Goal: Information Seeking & Learning: Check status

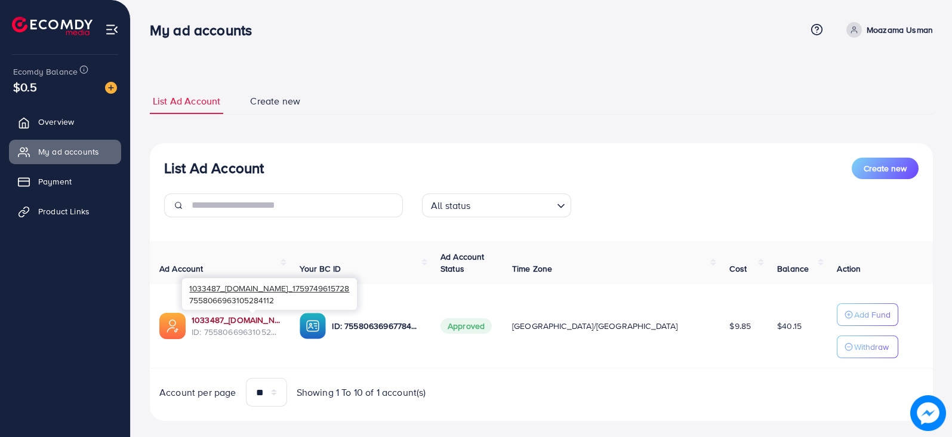
click at [260, 324] on link "1033487_[DOMAIN_NAME]_1759749615728" at bounding box center [236, 320] width 89 height 12
click at [76, 219] on link "Product Links" at bounding box center [65, 211] width 112 height 24
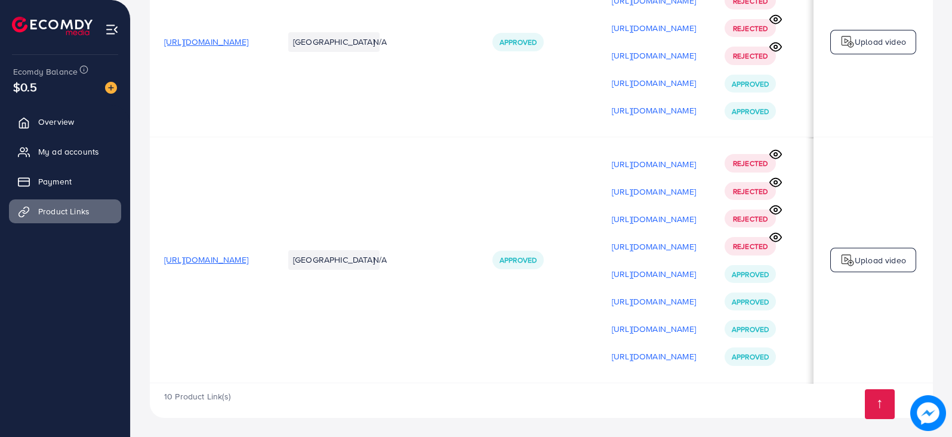
scroll to position [0, 165]
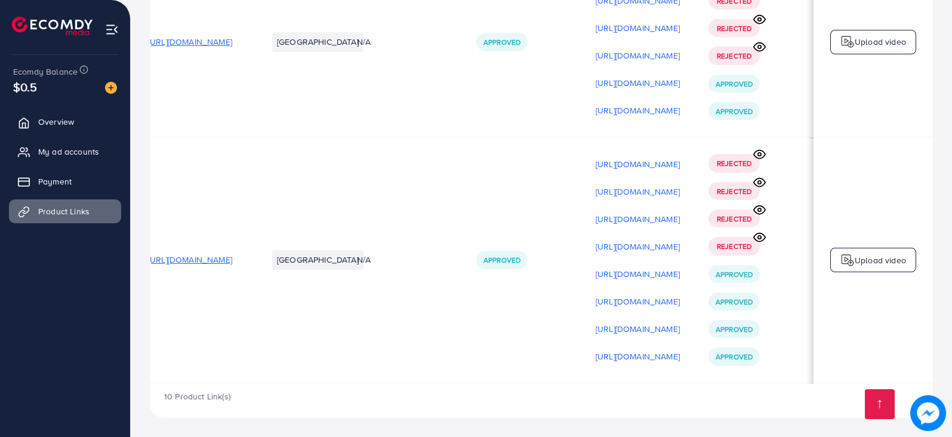
click at [758, 153] on circle at bounding box center [759, 154] width 3 height 3
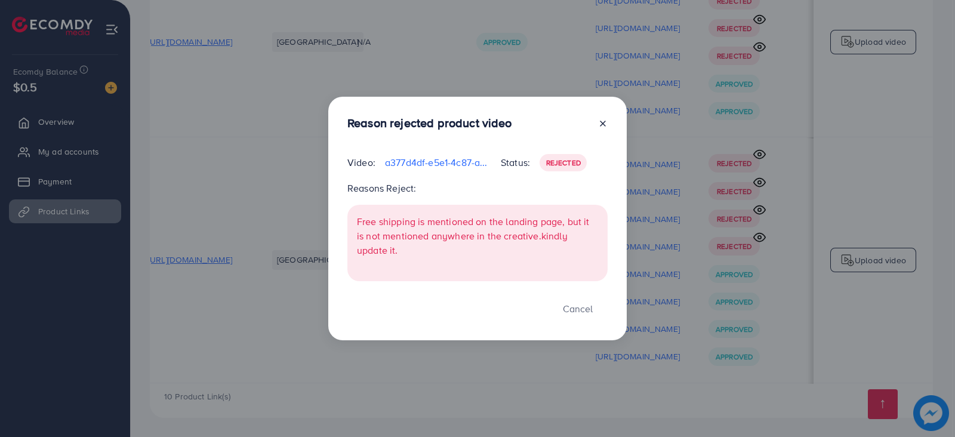
click at [754, 156] on div "Reason rejected product video Video: a377d4df-e5e1-4c87-a7ab-3342c6196682-17600…" at bounding box center [477, 218] width 955 height 437
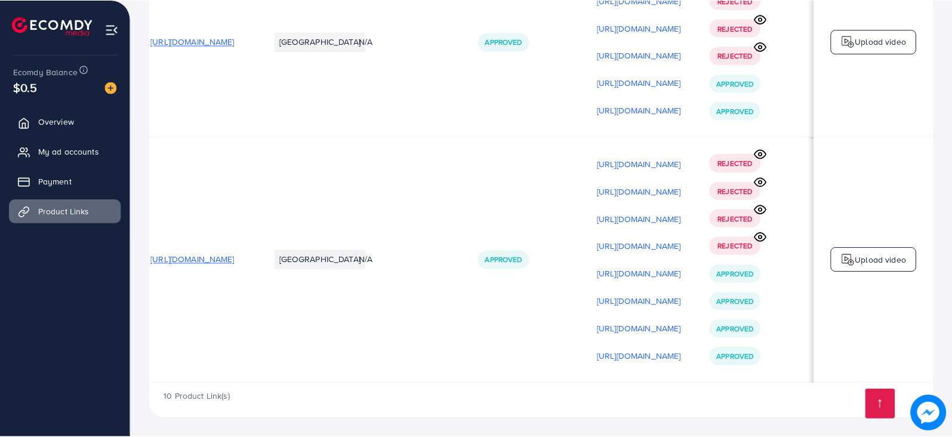
scroll to position [0, 162]
click at [758, 181] on icon at bounding box center [760, 182] width 13 height 13
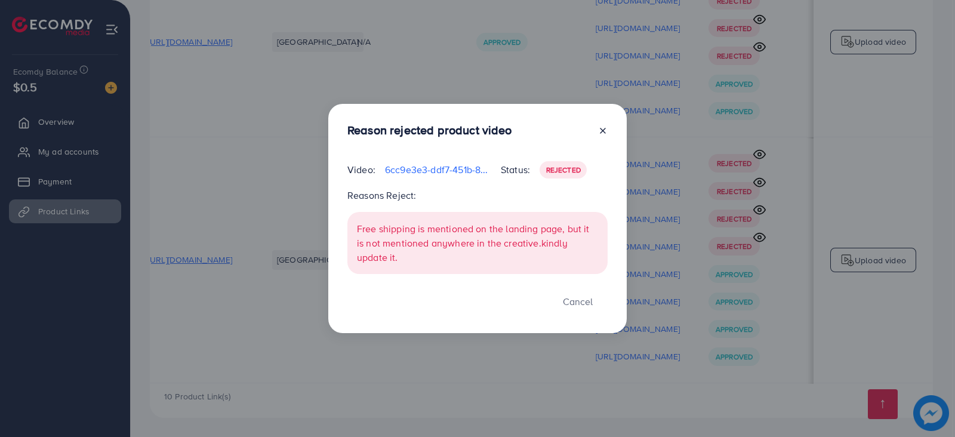
click at [758, 180] on div "Reason rejected product video Video: 6cc9e3e3-ddf7-451b-8959-0f3dc33f937c-17600…" at bounding box center [477, 218] width 955 height 437
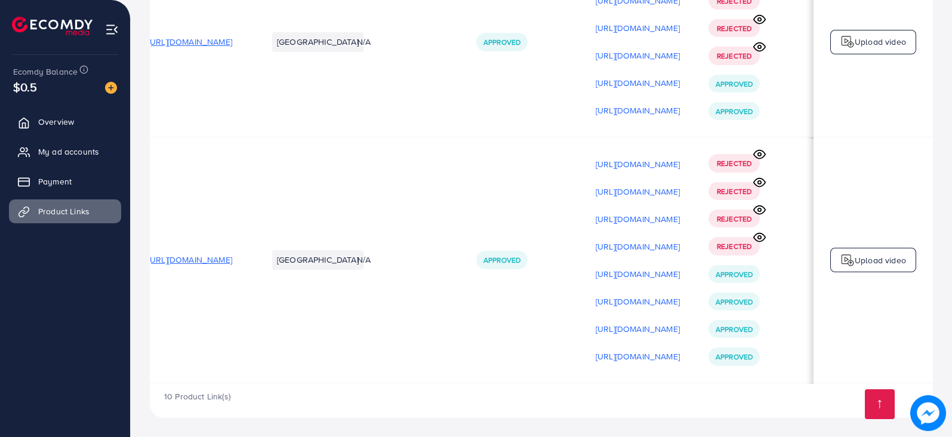
click at [758, 207] on icon at bounding box center [760, 210] width 13 height 13
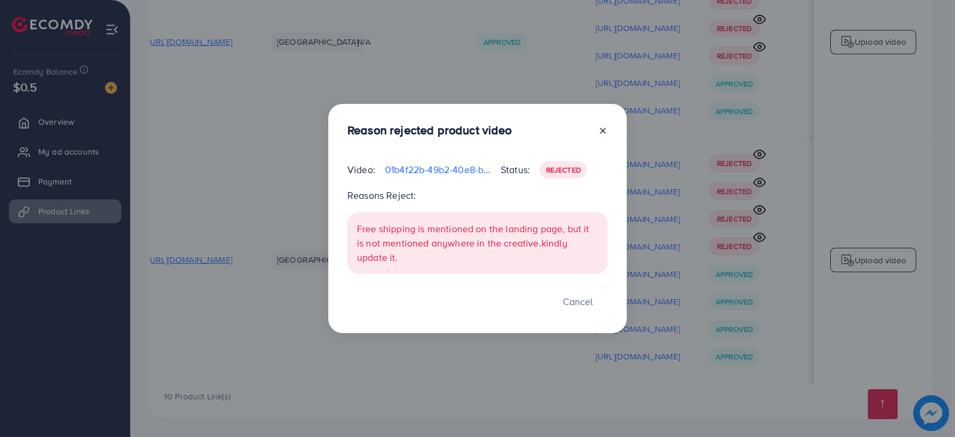
click at [758, 207] on div "Reason rejected product video Video: 01b4f22b-49b2-40e8-bb90-4ab088addcd4-17600…" at bounding box center [477, 218] width 955 height 437
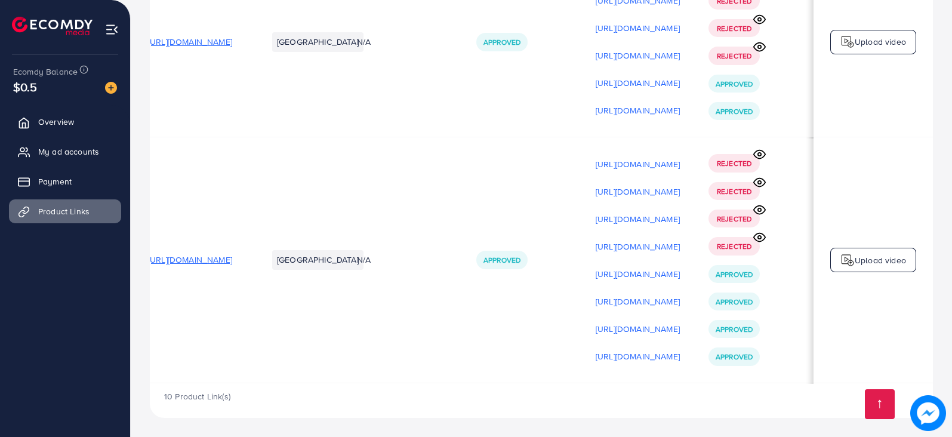
click at [760, 235] on icon at bounding box center [760, 237] width 13 height 13
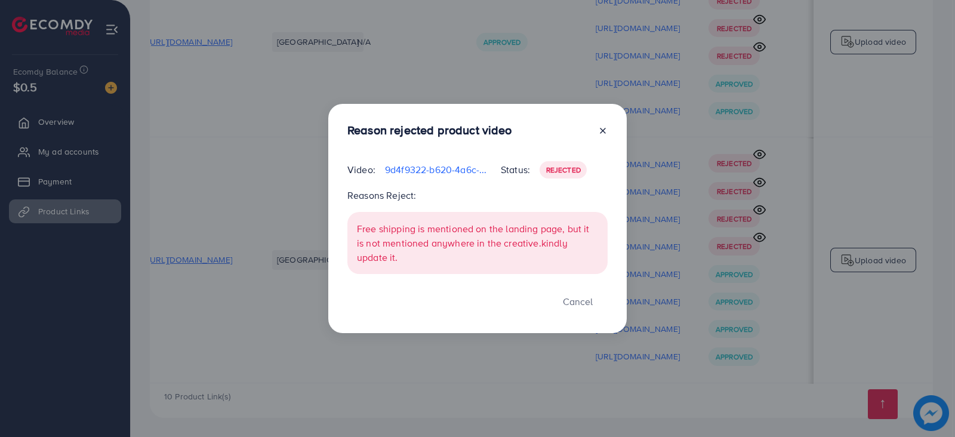
click at [760, 235] on div "Reason rejected product video Video: 9d4f9322-b620-4a6c-a69b-e71140630cce-17600…" at bounding box center [477, 218] width 955 height 437
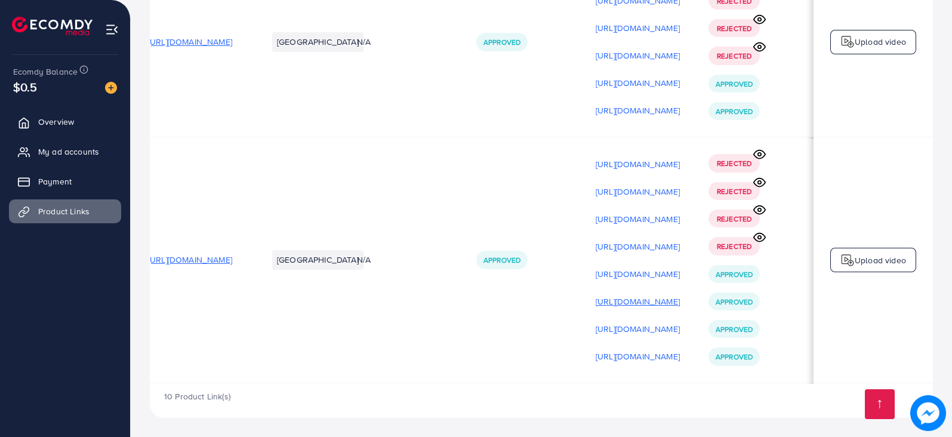
click at [601, 299] on p "[URL][DOMAIN_NAME]" at bounding box center [638, 301] width 84 height 14
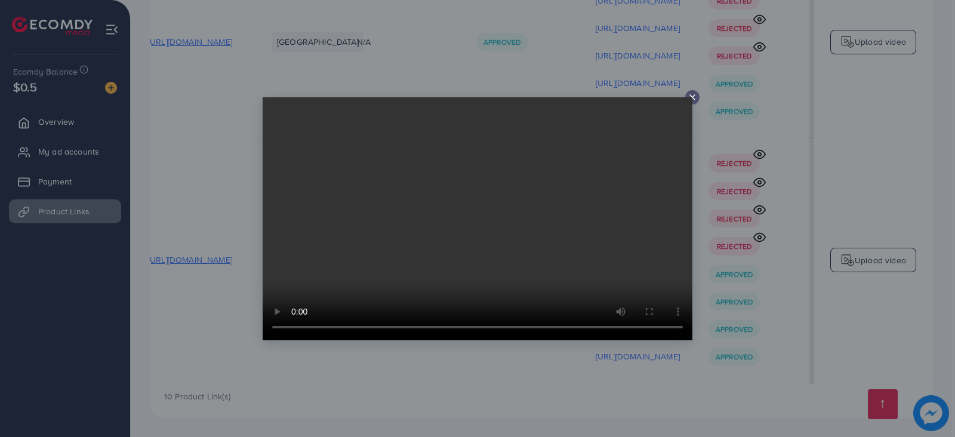
click at [483, 239] on video at bounding box center [478, 218] width 430 height 243
click at [687, 97] on video at bounding box center [478, 218] width 430 height 243
click at [690, 97] on video at bounding box center [478, 218] width 430 height 243
click at [690, 95] on icon at bounding box center [693, 98] width 10 height 10
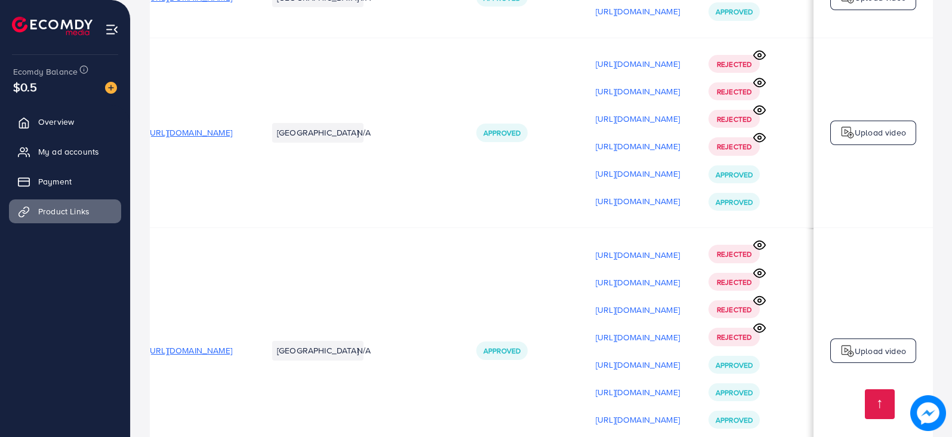
scroll to position [918, 0]
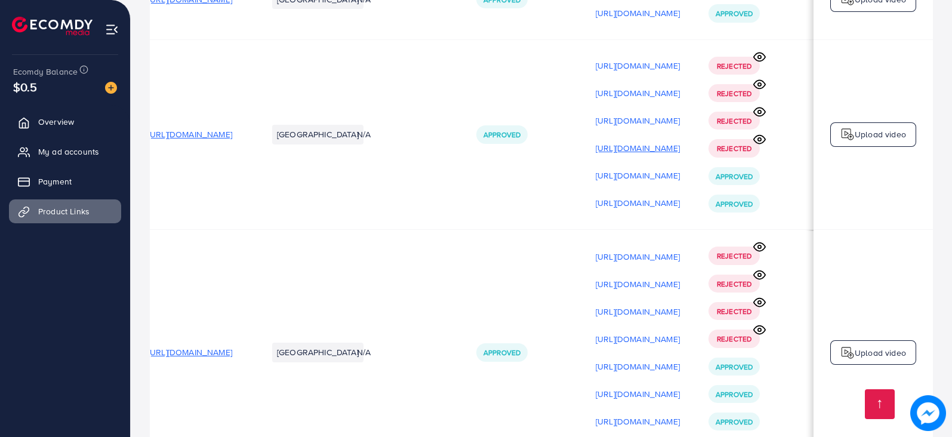
click at [645, 147] on p "[URL][DOMAIN_NAME]" at bounding box center [638, 148] width 84 height 14
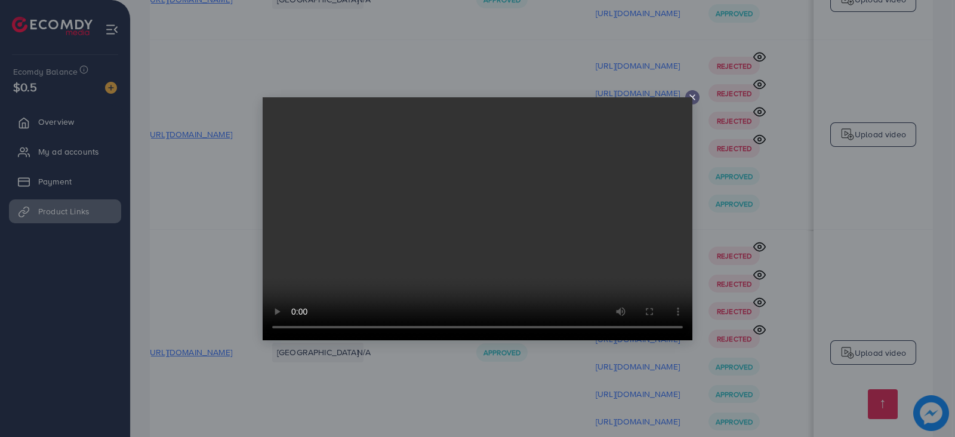
click at [691, 99] on video at bounding box center [478, 218] width 430 height 243
click at [692, 94] on icon at bounding box center [693, 98] width 10 height 10
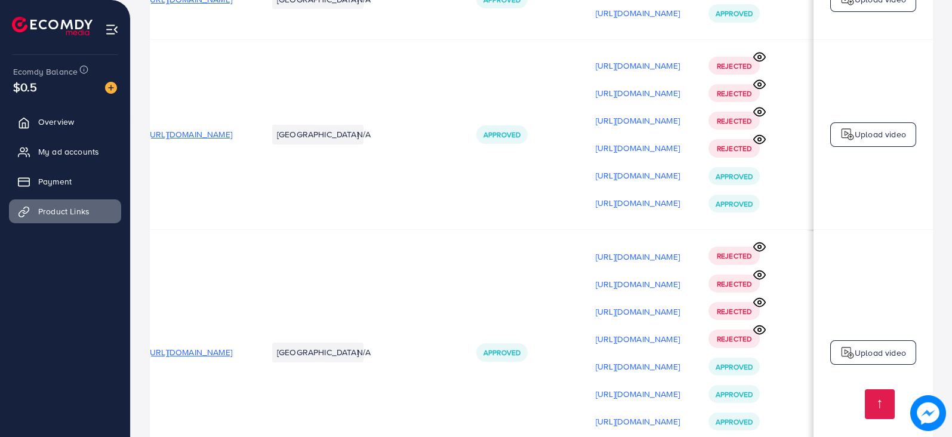
click at [764, 144] on icon at bounding box center [759, 140] width 11 height 8
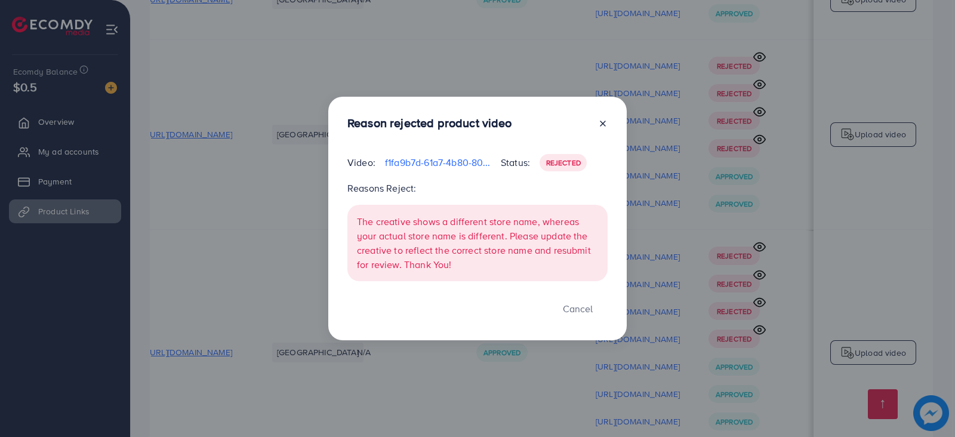
click at [604, 121] on icon at bounding box center [603, 124] width 10 height 10
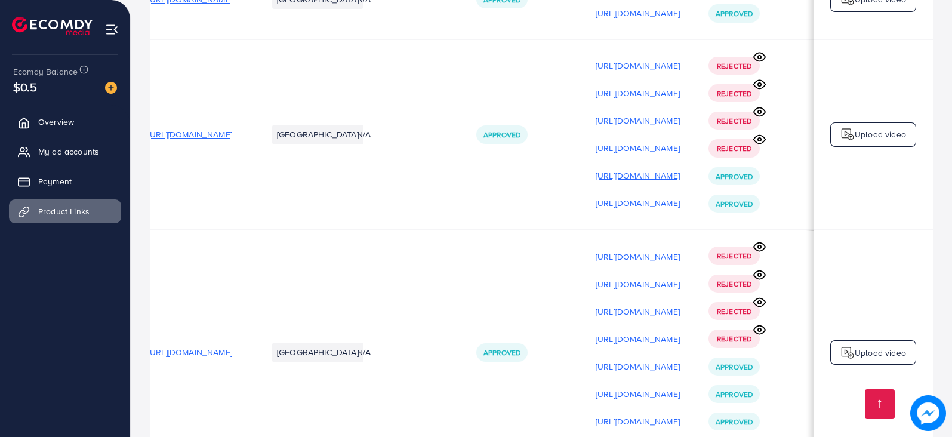
click at [617, 177] on p "[URL][DOMAIN_NAME]" at bounding box center [638, 175] width 84 height 14
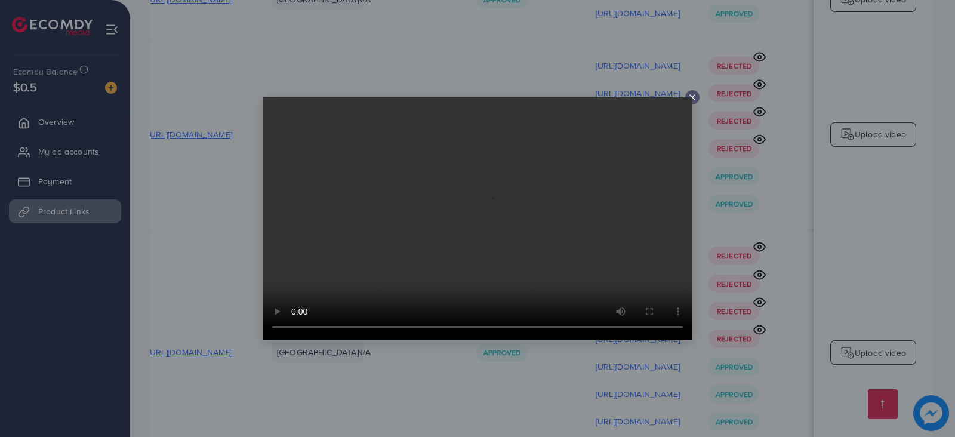
click at [690, 95] on icon at bounding box center [693, 98] width 10 height 10
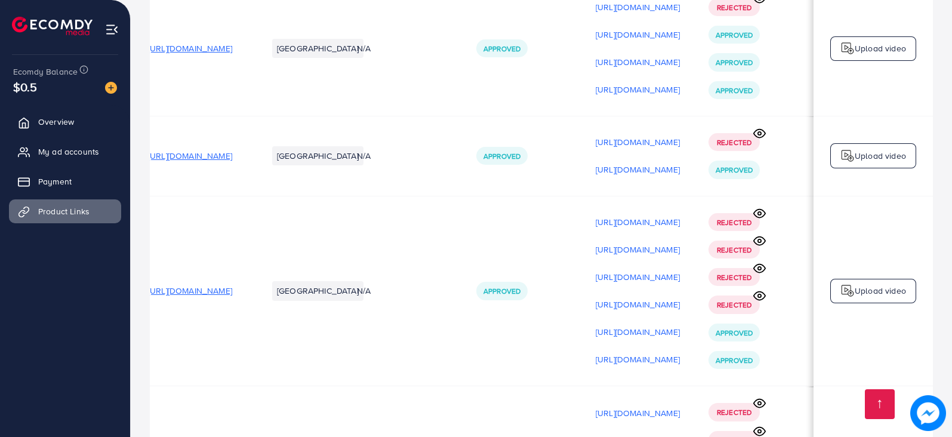
scroll to position [721, 0]
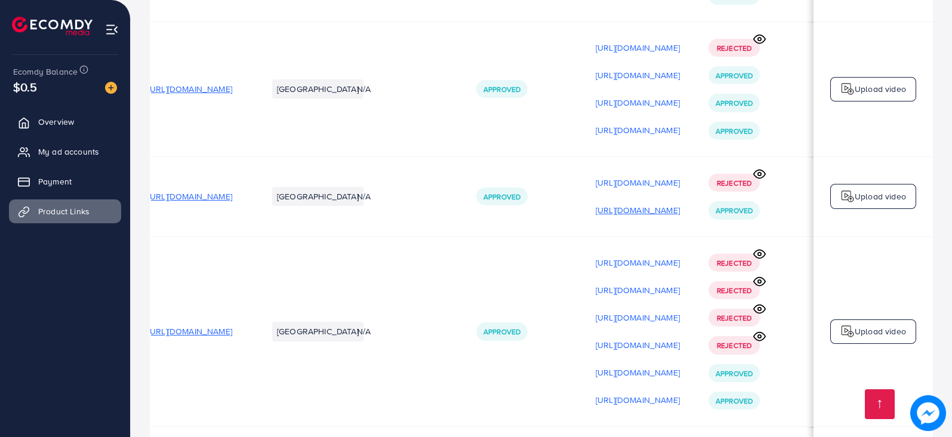
click at [653, 215] on p "[URL][DOMAIN_NAME]" at bounding box center [638, 210] width 84 height 14
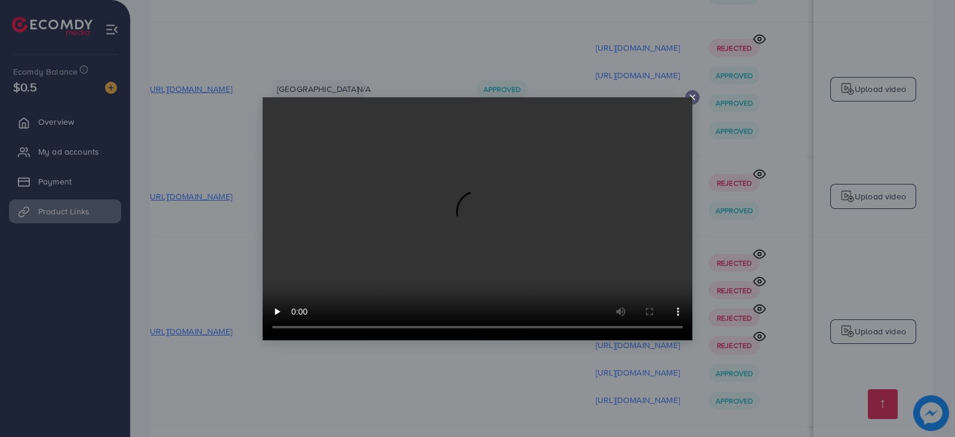
click at [690, 97] on video at bounding box center [478, 218] width 430 height 243
click at [692, 95] on icon at bounding box center [693, 98] width 10 height 10
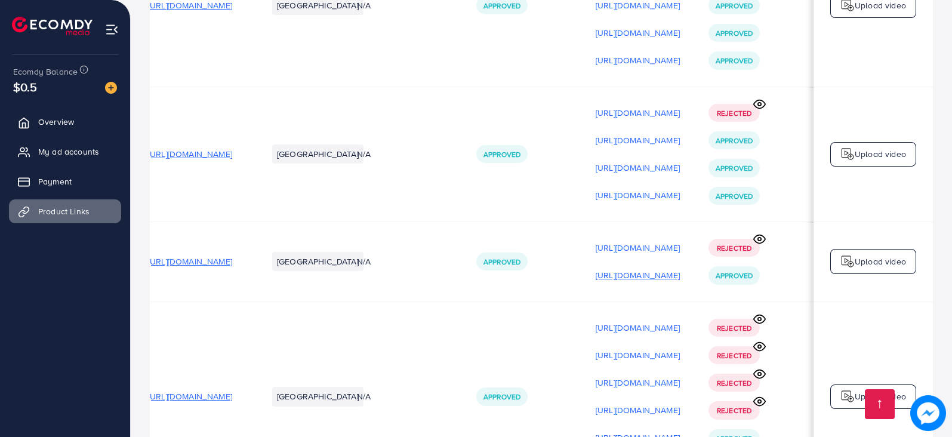
scroll to position [653, 0]
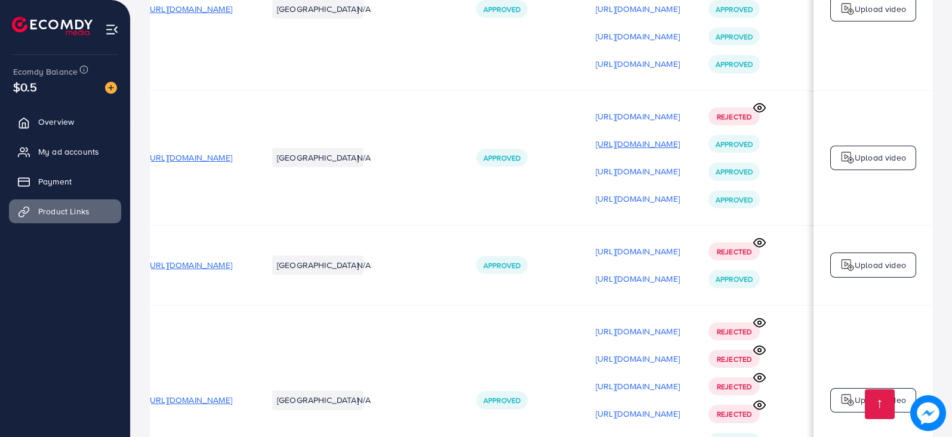
click at [619, 149] on p "[URL][DOMAIN_NAME]" at bounding box center [638, 144] width 84 height 14
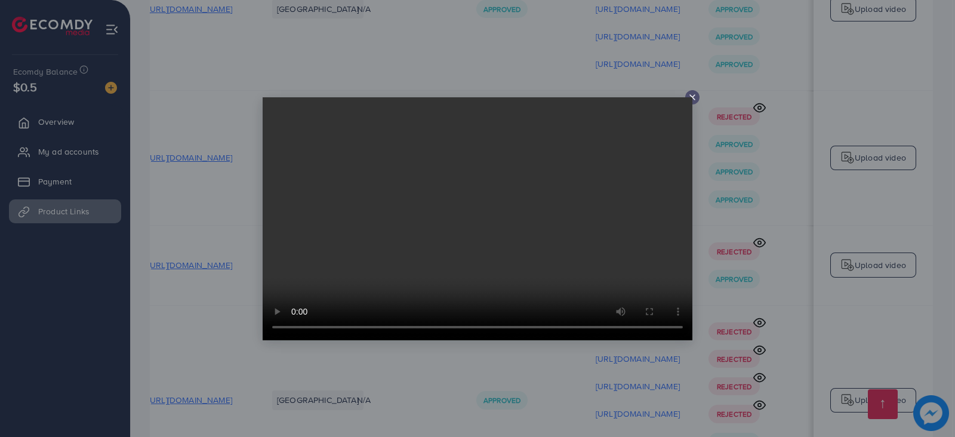
click at [690, 96] on icon at bounding box center [693, 98] width 10 height 10
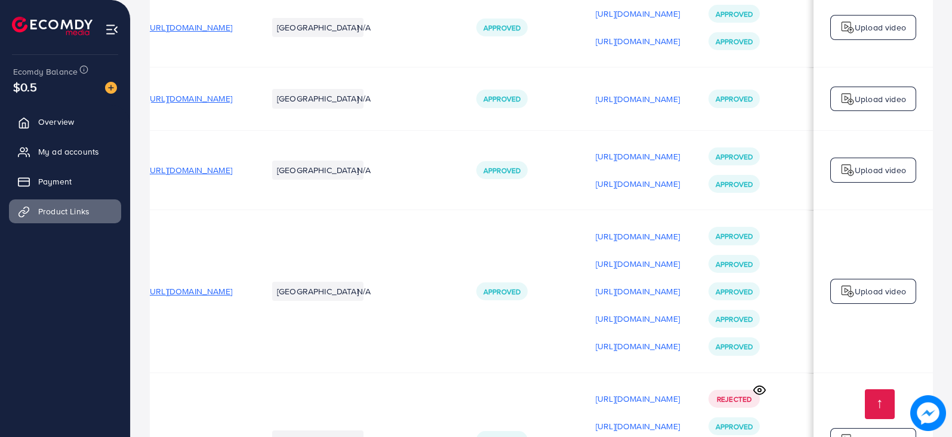
scroll to position [2, 165]
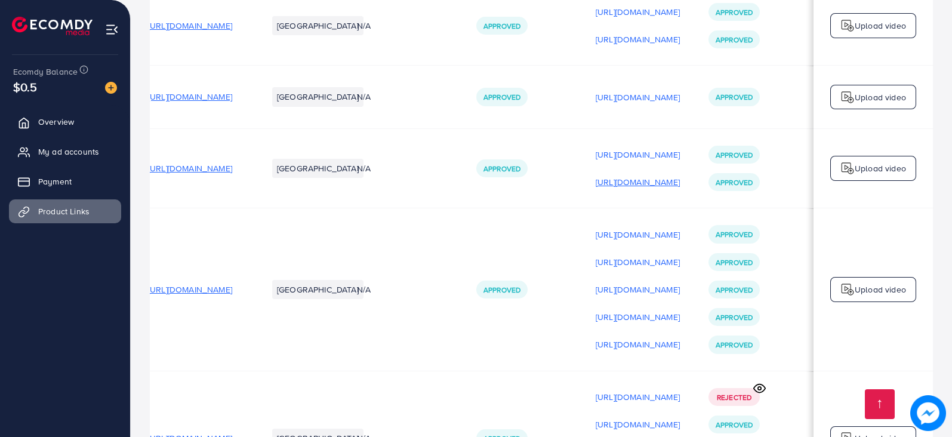
click at [596, 185] on p "[URL][DOMAIN_NAME]" at bounding box center [638, 182] width 84 height 14
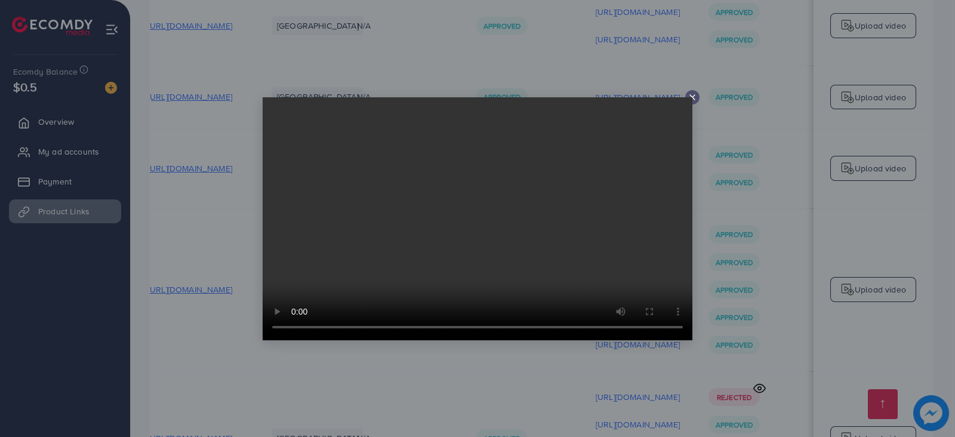
click at [697, 97] on div at bounding box center [693, 97] width 14 height 14
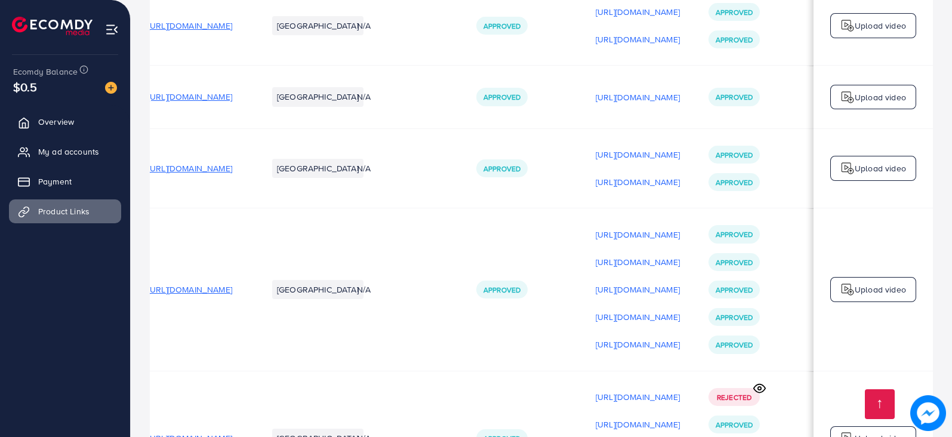
scroll to position [2, 162]
click at [648, 103] on p "[URL][DOMAIN_NAME]" at bounding box center [638, 97] width 84 height 14
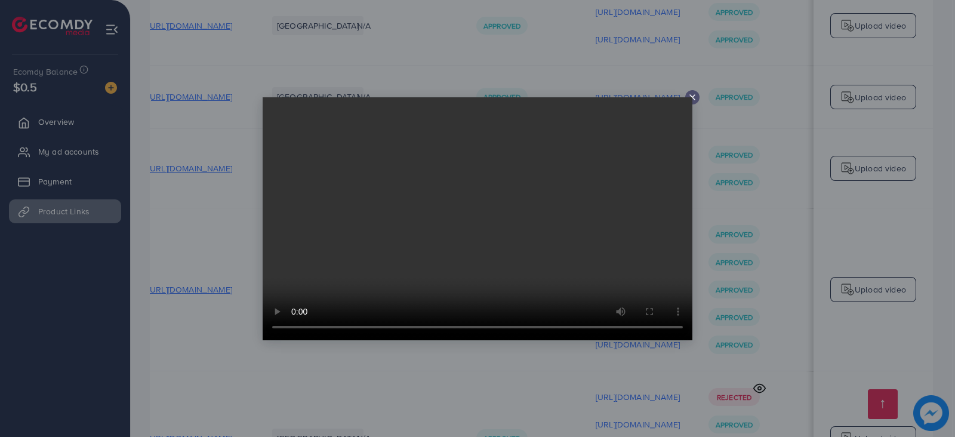
click at [687, 96] on div at bounding box center [693, 97] width 14 height 14
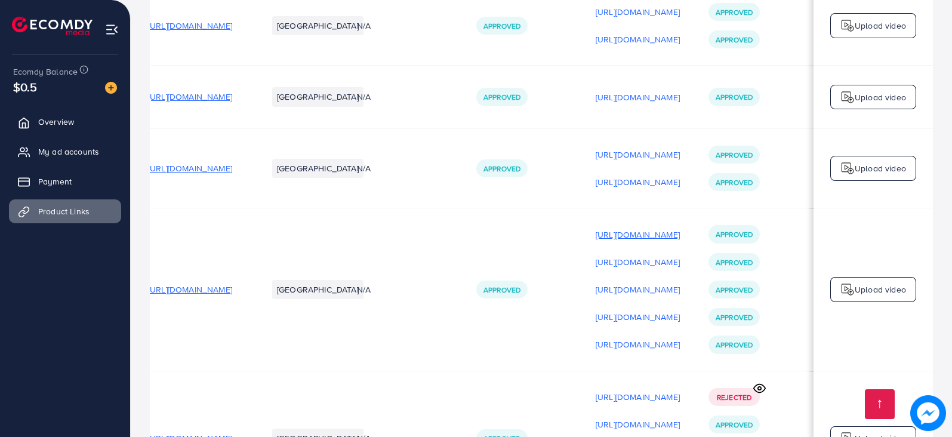
click at [608, 236] on p "[URL][DOMAIN_NAME]" at bounding box center [638, 235] width 84 height 14
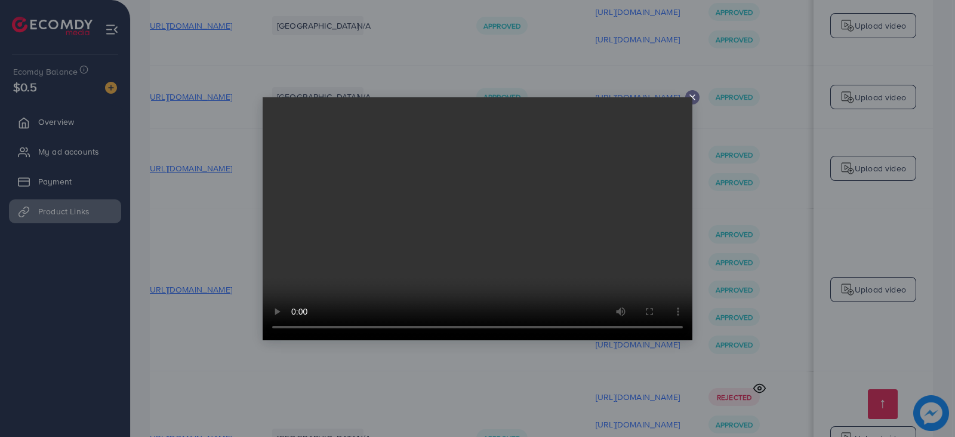
click at [690, 98] on video at bounding box center [478, 218] width 430 height 243
click at [693, 97] on icon at bounding box center [693, 98] width 10 height 10
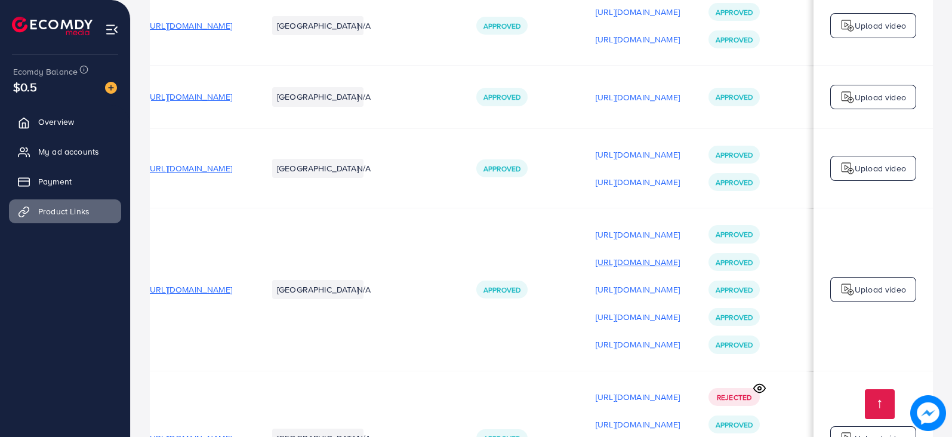
click at [598, 264] on p "[URL][DOMAIN_NAME]" at bounding box center [638, 262] width 84 height 14
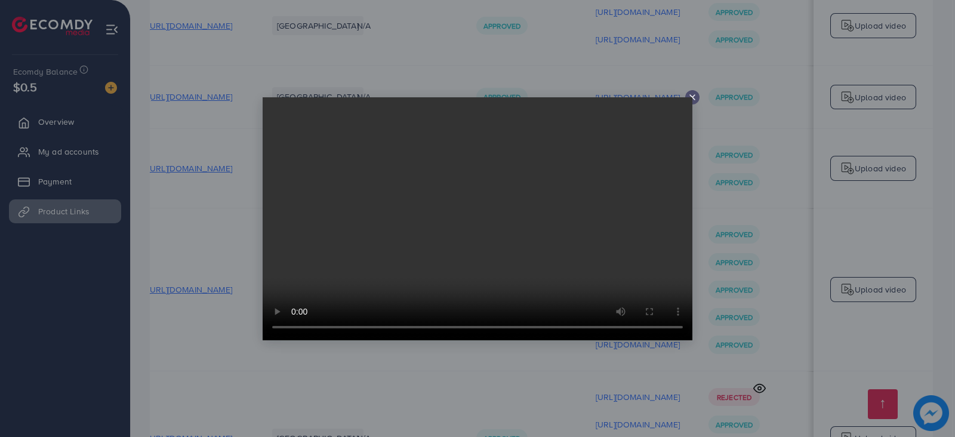
click at [692, 94] on icon at bounding box center [693, 98] width 10 height 10
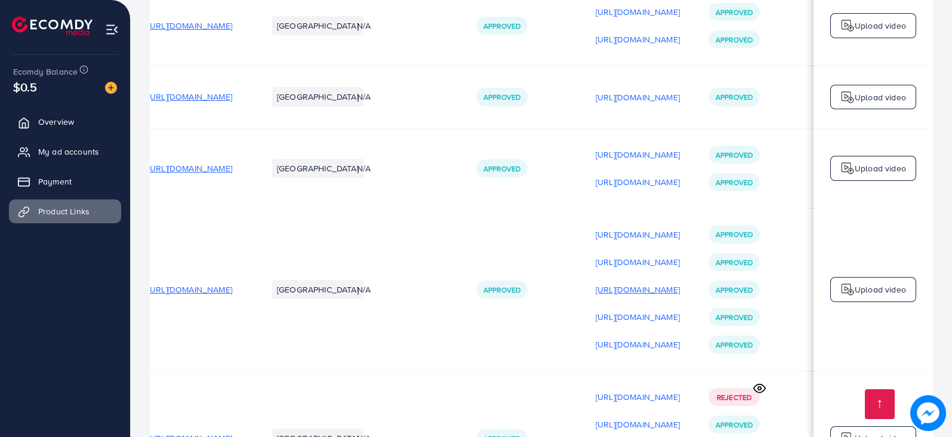
click at [601, 299] on div "[URL][DOMAIN_NAME]" at bounding box center [638, 290] width 84 height 18
click at [603, 291] on p "[URL][DOMAIN_NAME]" at bounding box center [638, 289] width 84 height 14
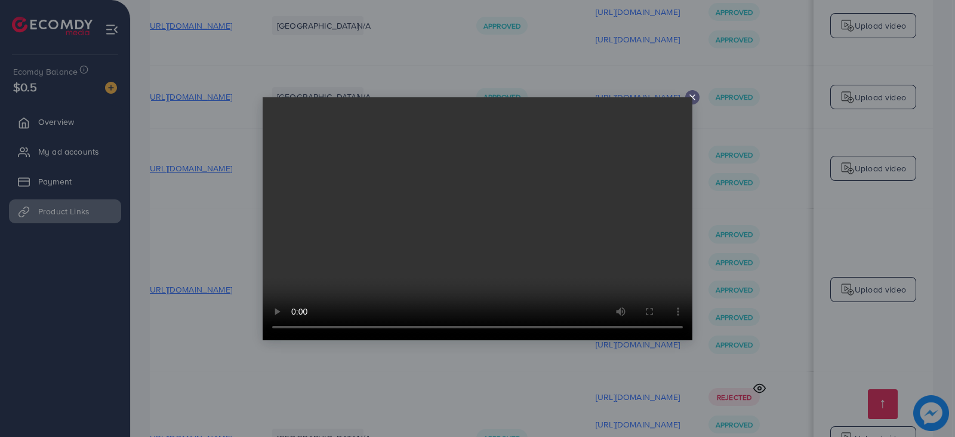
click at [689, 97] on video at bounding box center [478, 218] width 430 height 243
click at [692, 100] on video at bounding box center [478, 218] width 430 height 243
click at [692, 99] on video at bounding box center [478, 218] width 430 height 243
click at [690, 96] on icon at bounding box center [693, 98] width 10 height 10
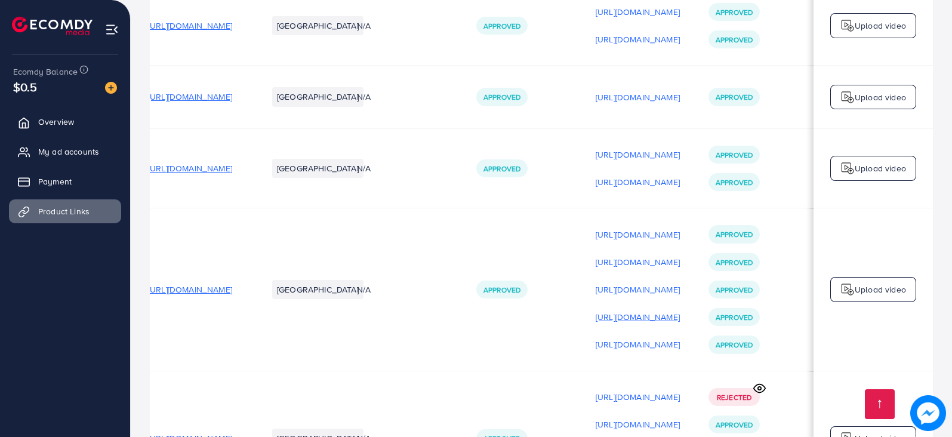
click at [596, 322] on p "[URL][DOMAIN_NAME]" at bounding box center [638, 317] width 84 height 14
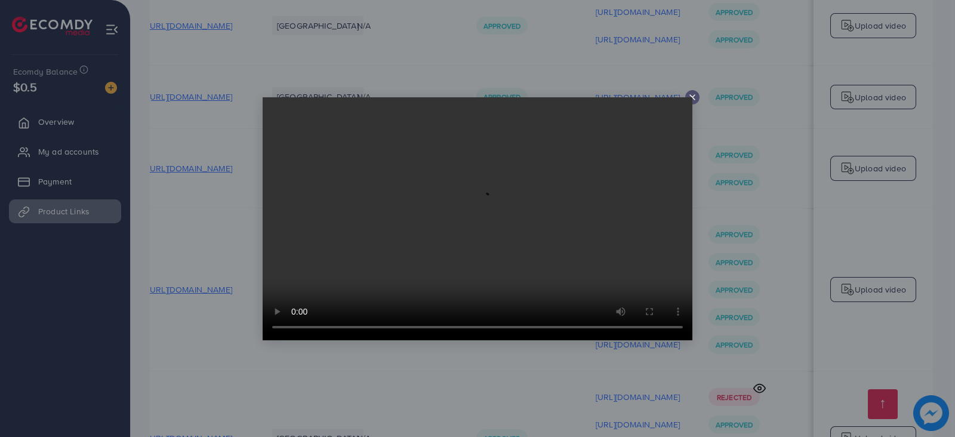
click at [694, 94] on icon at bounding box center [693, 98] width 10 height 10
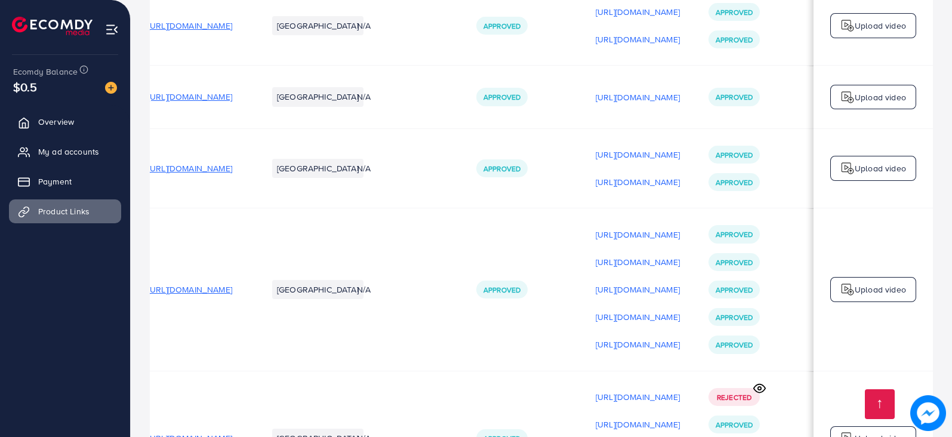
scroll to position [2, 0]
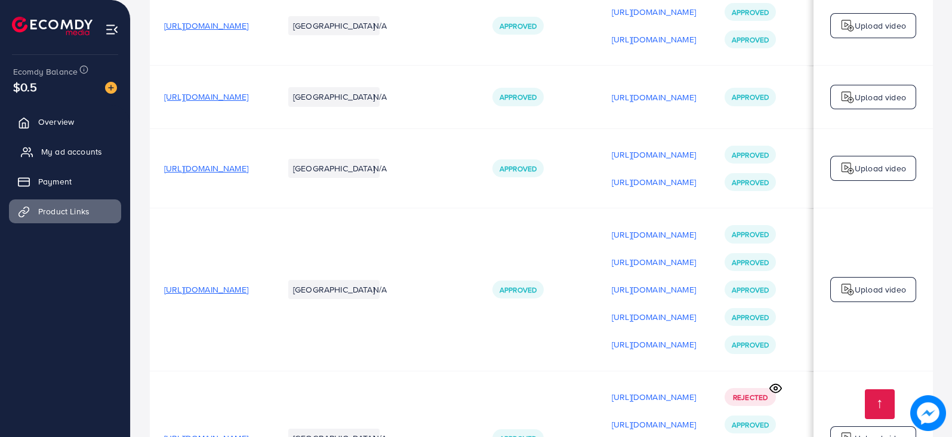
click at [43, 155] on span "My ad accounts" at bounding box center [71, 152] width 61 height 12
